Goal: Information Seeking & Learning: Learn about a topic

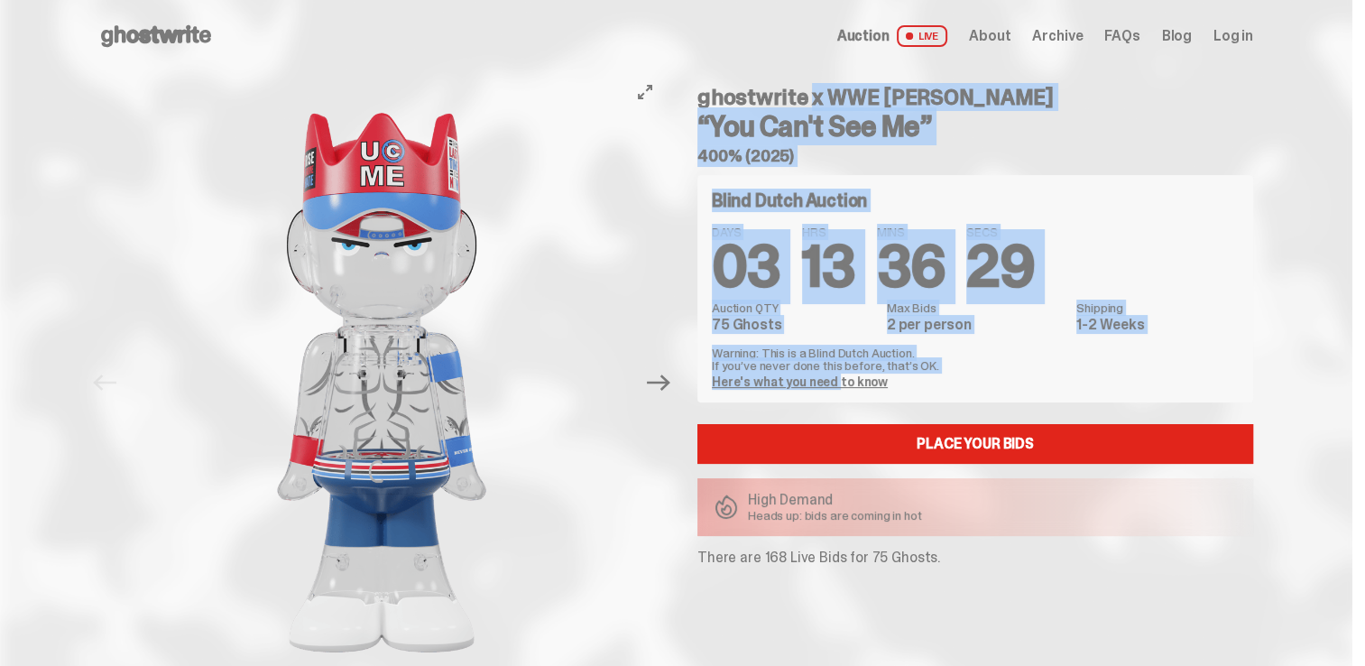
drag, startPoint x: 811, startPoint y: 380, endPoint x: 642, endPoint y: 389, distance: 168.9
click at [642, 389] on div "Previous Next View slide 1 View slide 2 View slide 3 View slide 4 View slide 5 …" at bounding box center [675, 400] width 1155 height 657
drag, startPoint x: 642, startPoint y: 389, endPoint x: 667, endPoint y: 386, distance: 24.5
click at [667, 386] on icon "Next" at bounding box center [658, 382] width 23 height 23
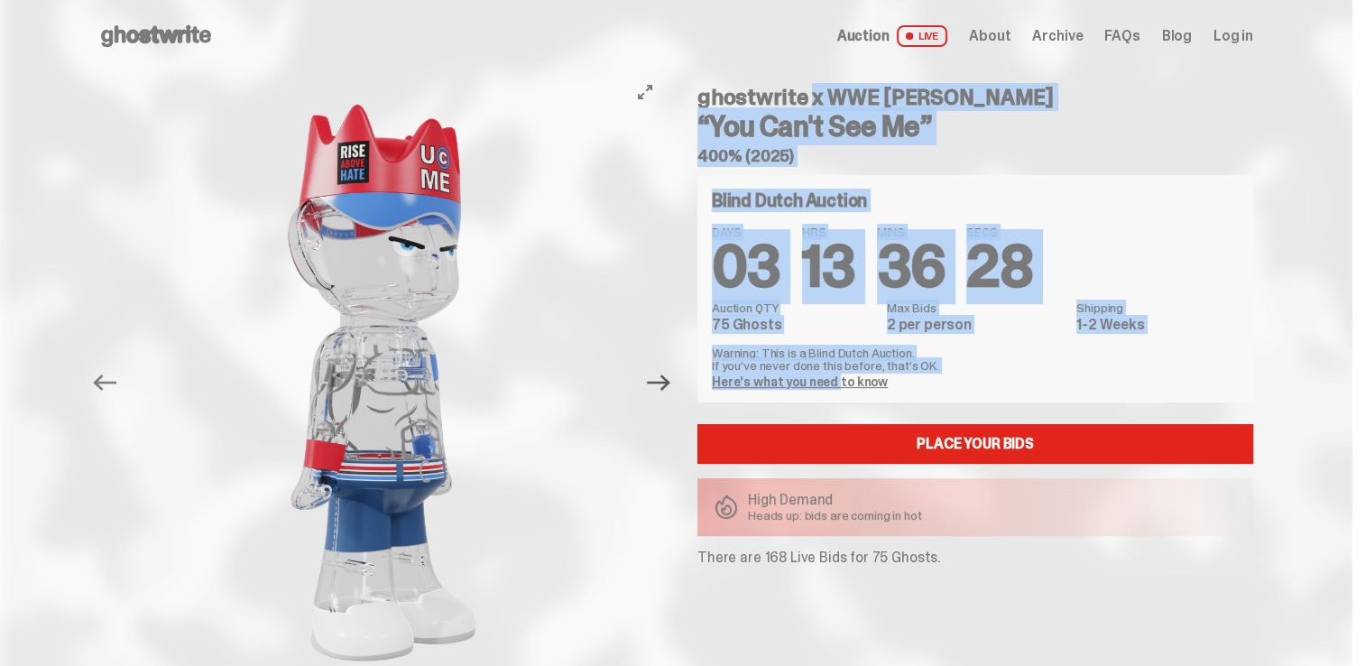
click at [667, 386] on icon "Next" at bounding box center [658, 382] width 23 height 23
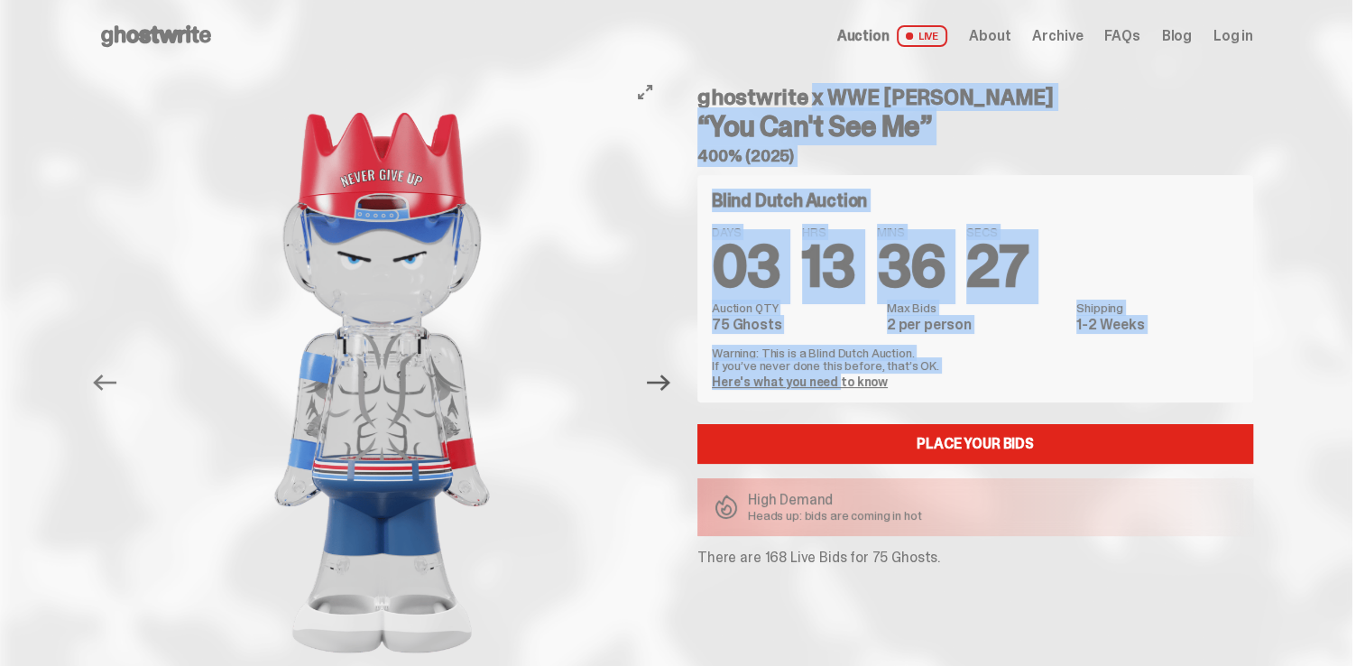
click at [667, 386] on icon "Next" at bounding box center [658, 382] width 23 height 23
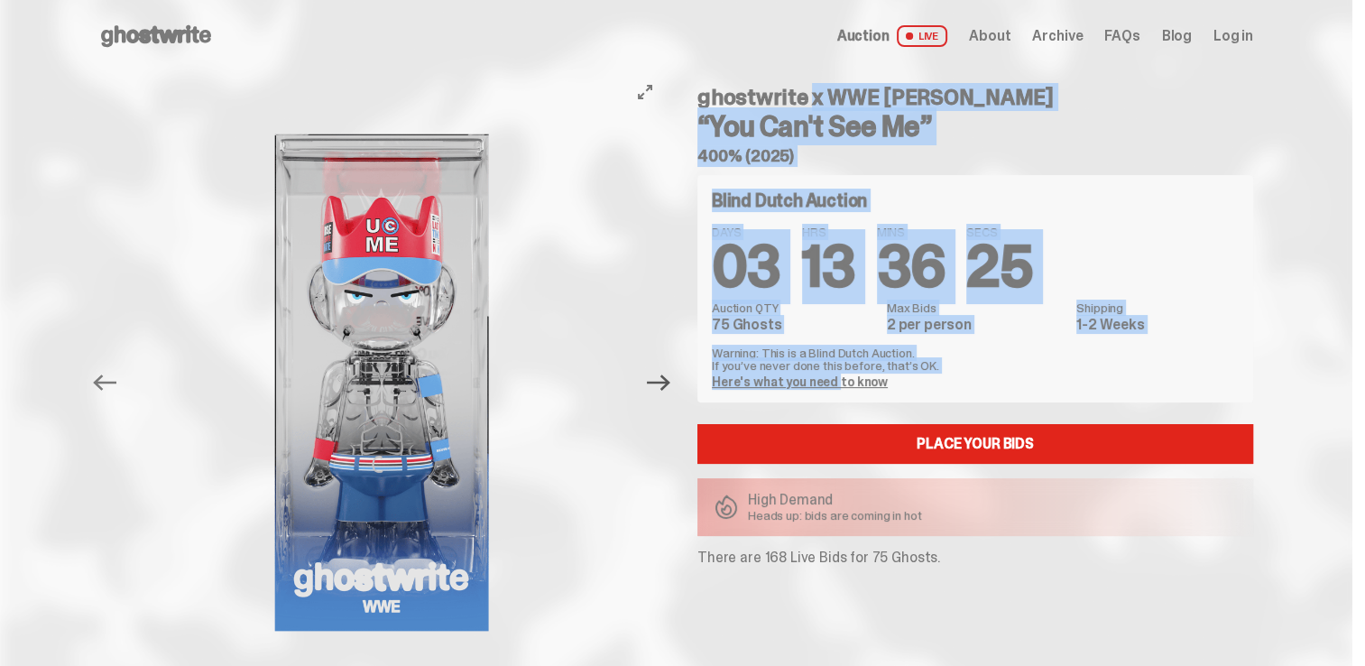
click at [667, 386] on icon "Next" at bounding box center [658, 382] width 23 height 23
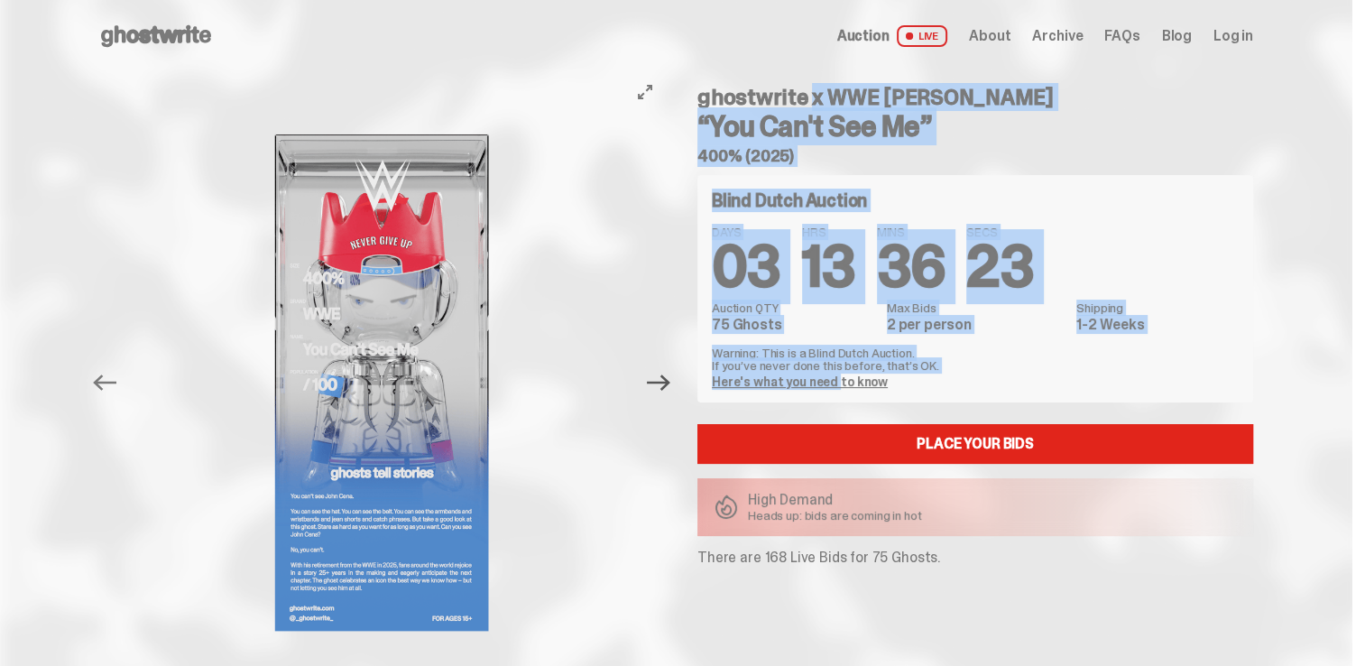
click at [667, 386] on icon "Next" at bounding box center [658, 382] width 23 height 23
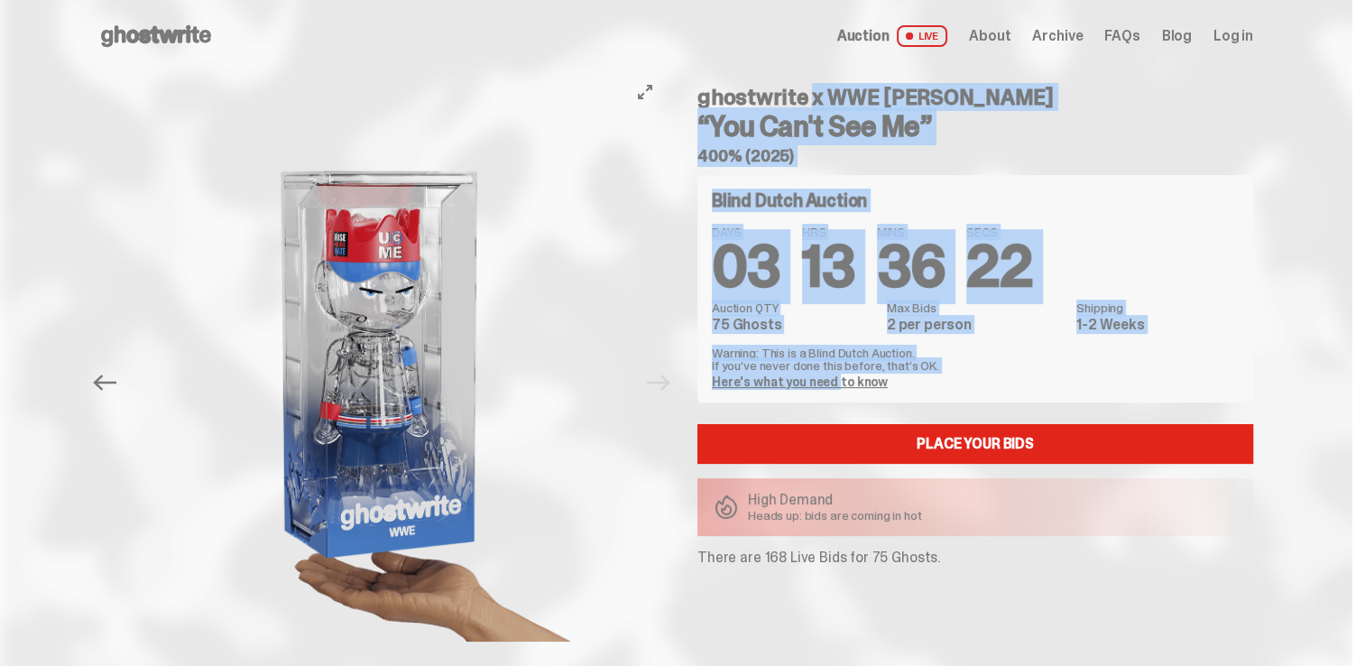
click at [665, 386] on div at bounding box center [381, 382] width 567 height 621
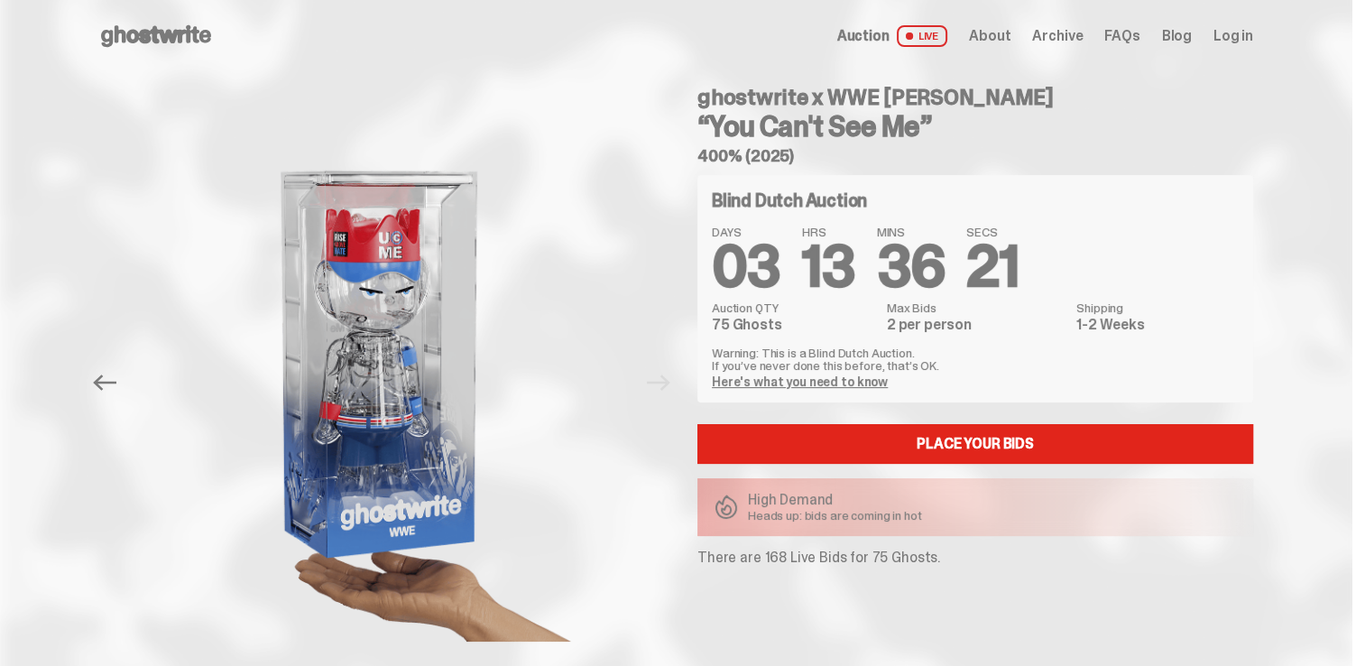
click at [829, 373] on link "Here's what you need to know" at bounding box center [800, 381] width 176 height 16
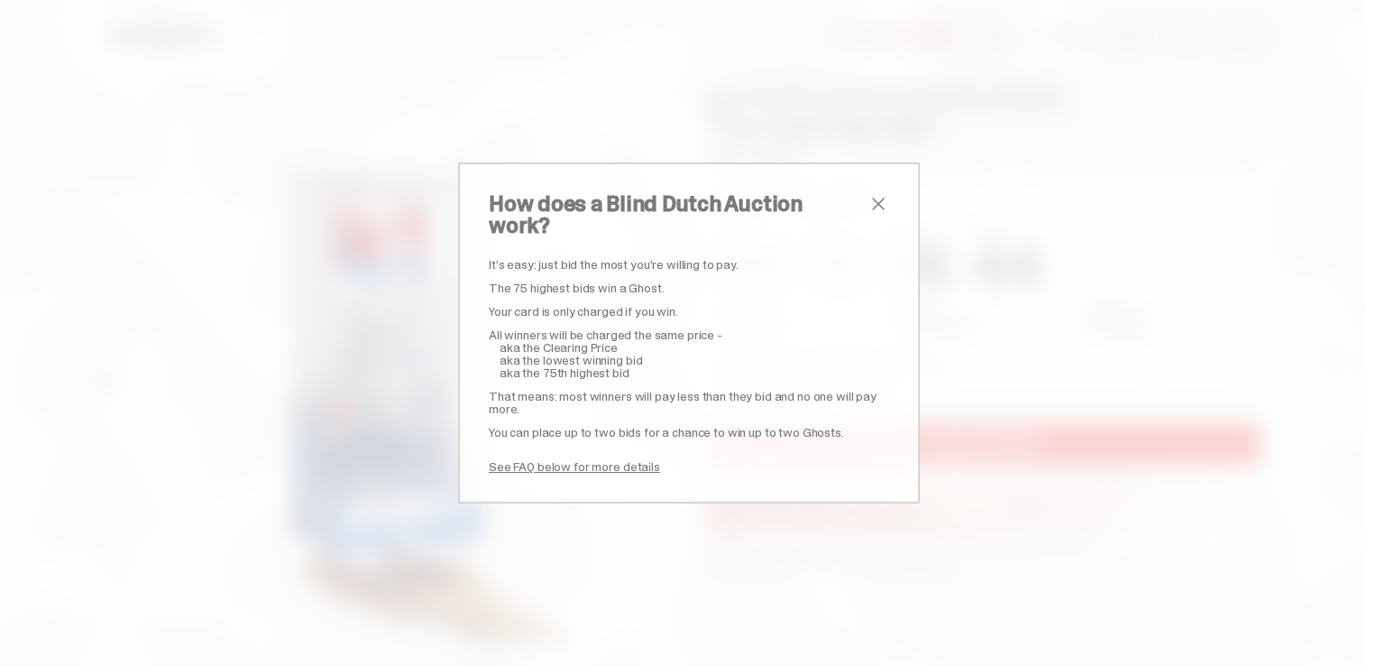
click at [870, 212] on span "close" at bounding box center [879, 204] width 22 height 22
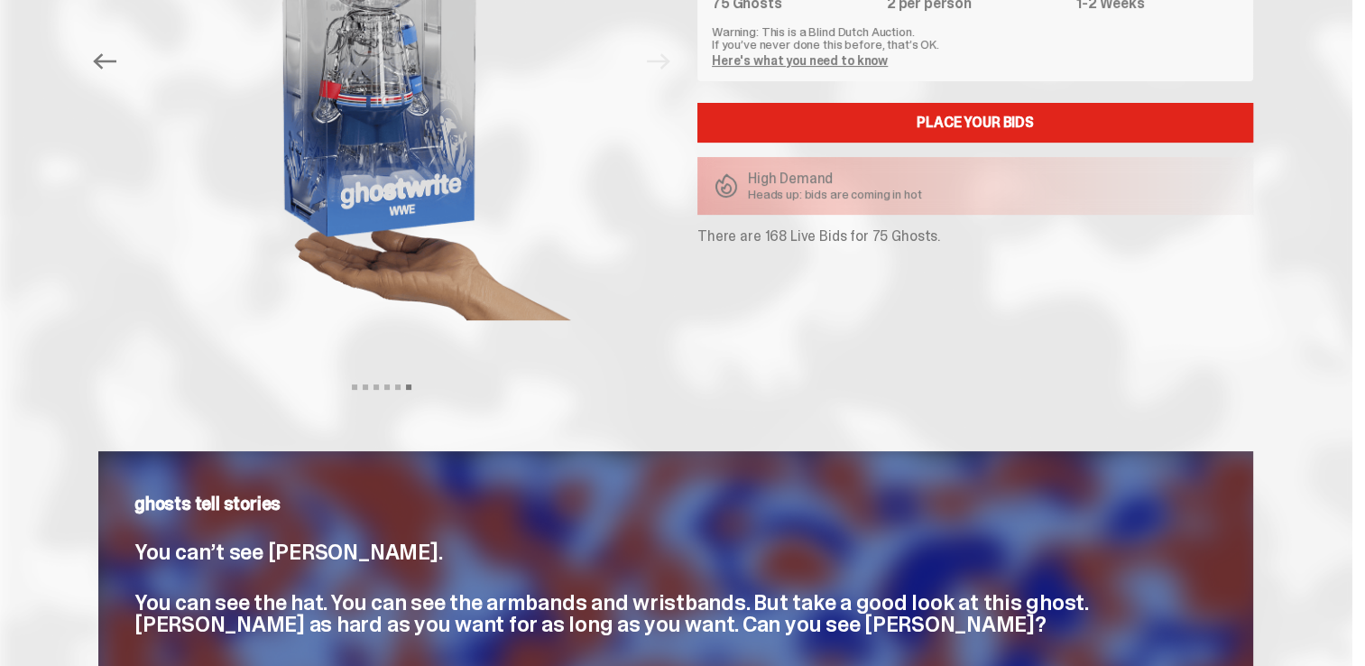
scroll to position [18, 0]
